Goal: Navigation & Orientation: Find specific page/section

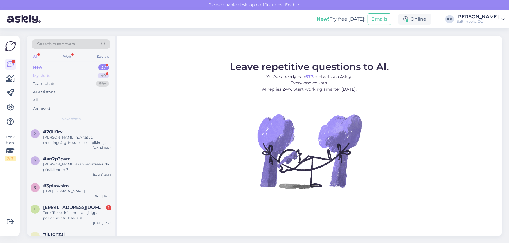
click at [47, 74] on div "My chats" at bounding box center [41, 76] width 17 height 6
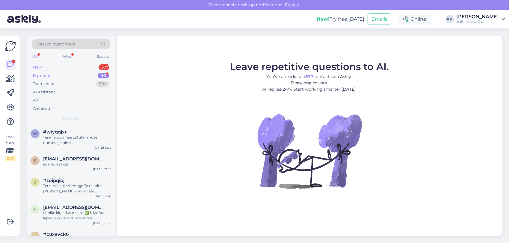
click at [42, 68] on div "New 37" at bounding box center [71, 67] width 78 height 8
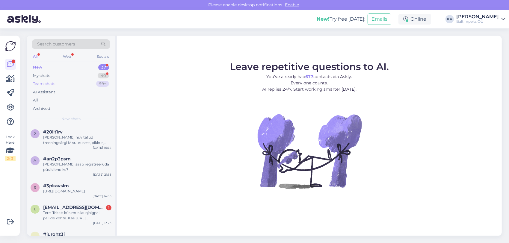
click at [42, 80] on div "Team chats 99+" at bounding box center [71, 84] width 78 height 8
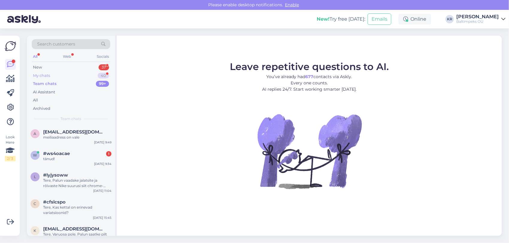
click at [43, 74] on div "My chats" at bounding box center [41, 76] width 17 height 6
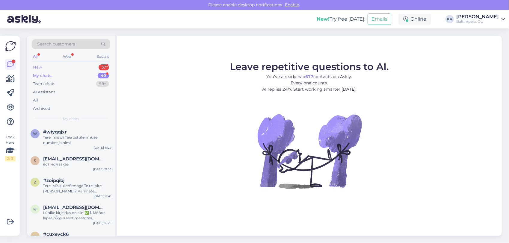
click at [44, 69] on div "New 37" at bounding box center [71, 67] width 78 height 8
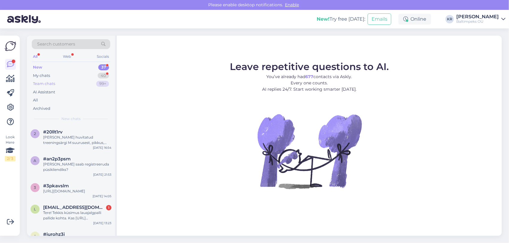
click at [44, 85] on div "Team chats" at bounding box center [44, 84] width 22 height 6
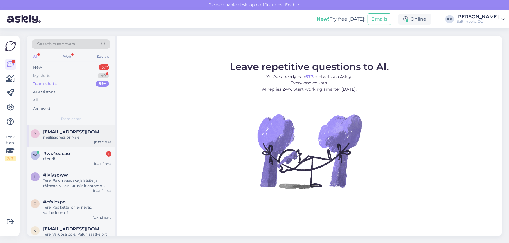
click at [80, 136] on div "meiliaadress on vale" at bounding box center [77, 137] width 68 height 5
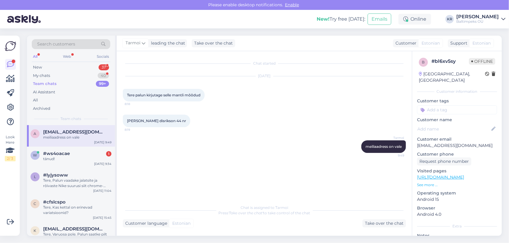
click at [80, 136] on div "meiliaadress on vale" at bounding box center [77, 137] width 68 height 5
click at [45, 90] on div "AI Assistant" at bounding box center [44, 92] width 22 height 6
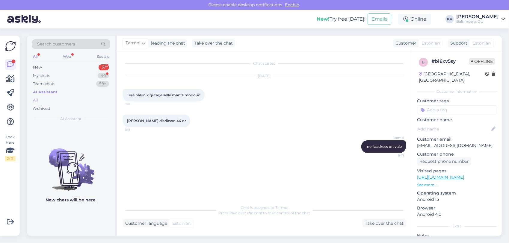
click at [41, 99] on div "All" at bounding box center [71, 100] width 78 height 8
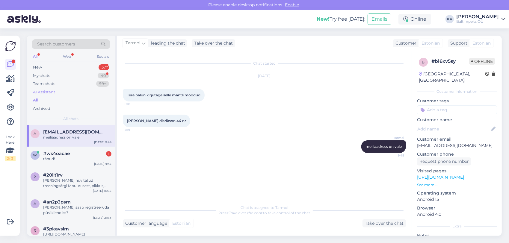
click at [47, 90] on div "AI Assistant" at bounding box center [44, 92] width 22 height 6
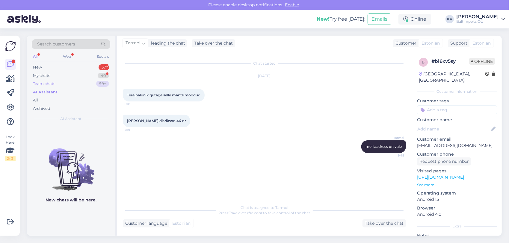
click at [48, 81] on div "Team chats" at bounding box center [44, 84] width 22 height 6
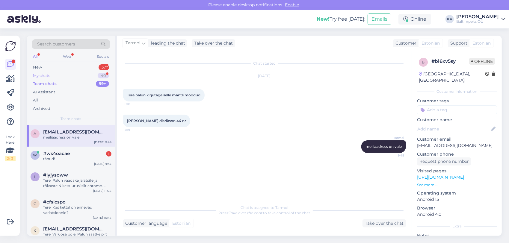
click at [45, 74] on div "My chats" at bounding box center [41, 76] width 17 height 6
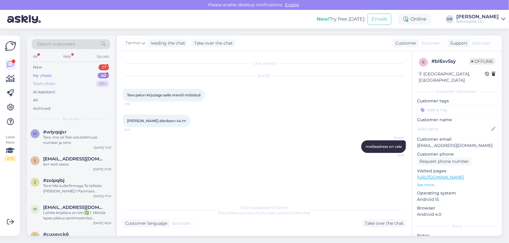
click at [44, 84] on div "Team chats" at bounding box center [44, 84] width 22 height 6
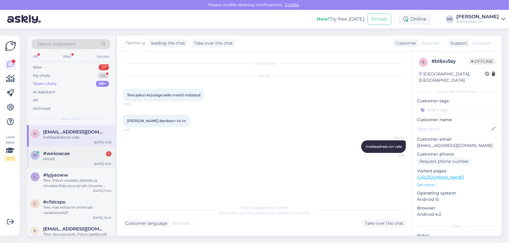
click at [54, 155] on span "#ws4oacae" at bounding box center [56, 153] width 27 height 5
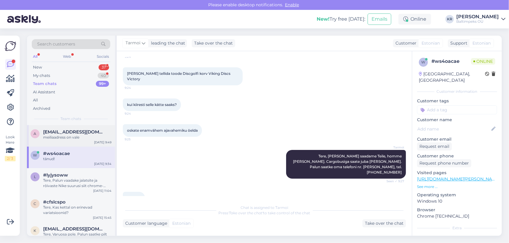
scroll to position [31, 0]
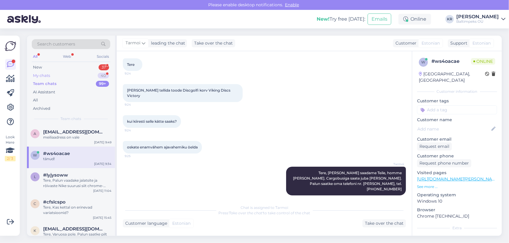
click at [47, 73] on div "My chats" at bounding box center [41, 76] width 17 height 6
